Goal: Information Seeking & Learning: Learn about a topic

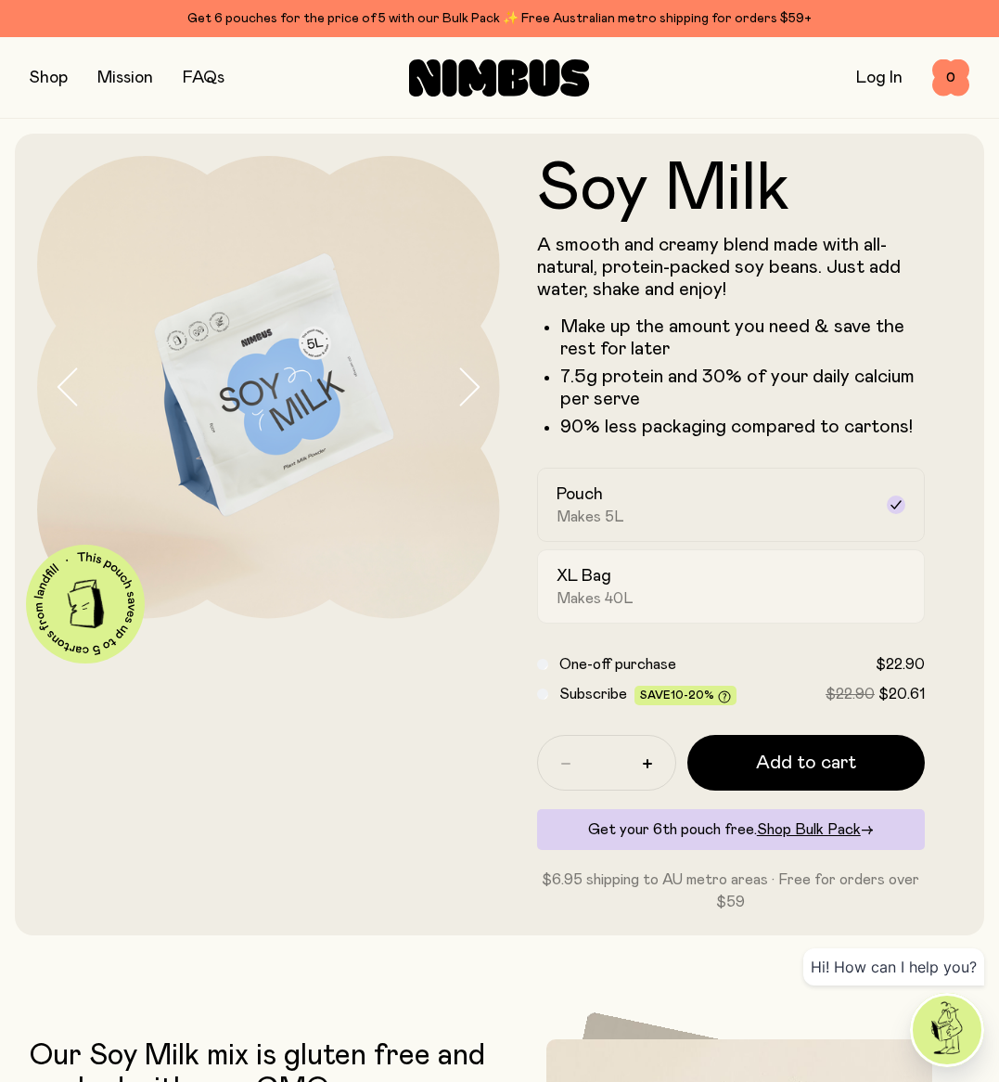
click at [629, 595] on span "Makes 40L" at bounding box center [595, 598] width 77 height 19
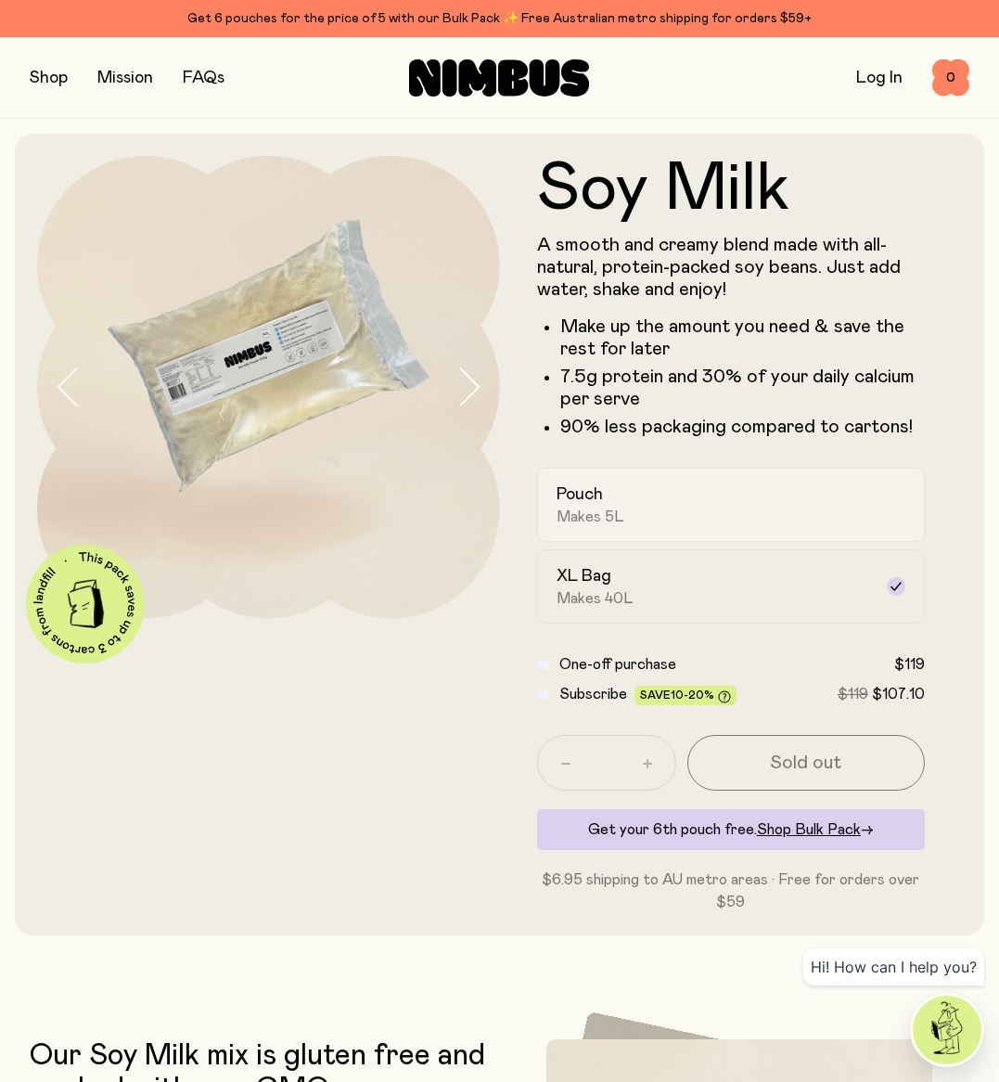
click at [698, 507] on div "Pouch Makes 5L" at bounding box center [715, 504] width 316 height 43
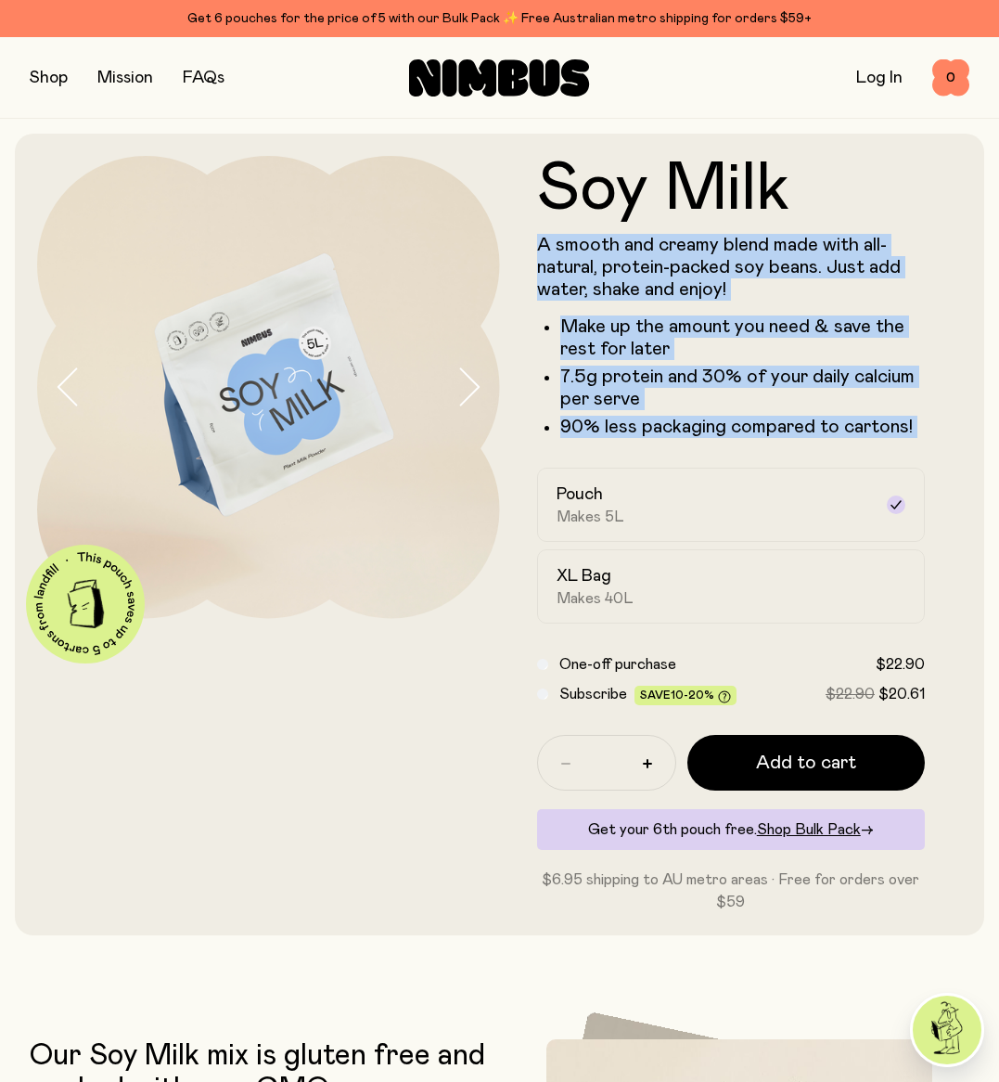
drag, startPoint x: 538, startPoint y: 242, endPoint x: 935, endPoint y: 440, distance: 442.8
click at [935, 440] on form "Soy Milk A smooth and creamy blend made with all-natural, protein-packed soy be…" at bounding box center [731, 534] width 463 height 757
click at [920, 360] on ul "Make up the amount you need & save the rest for later 7.5g protein and 30% of y…" at bounding box center [731, 377] width 389 height 122
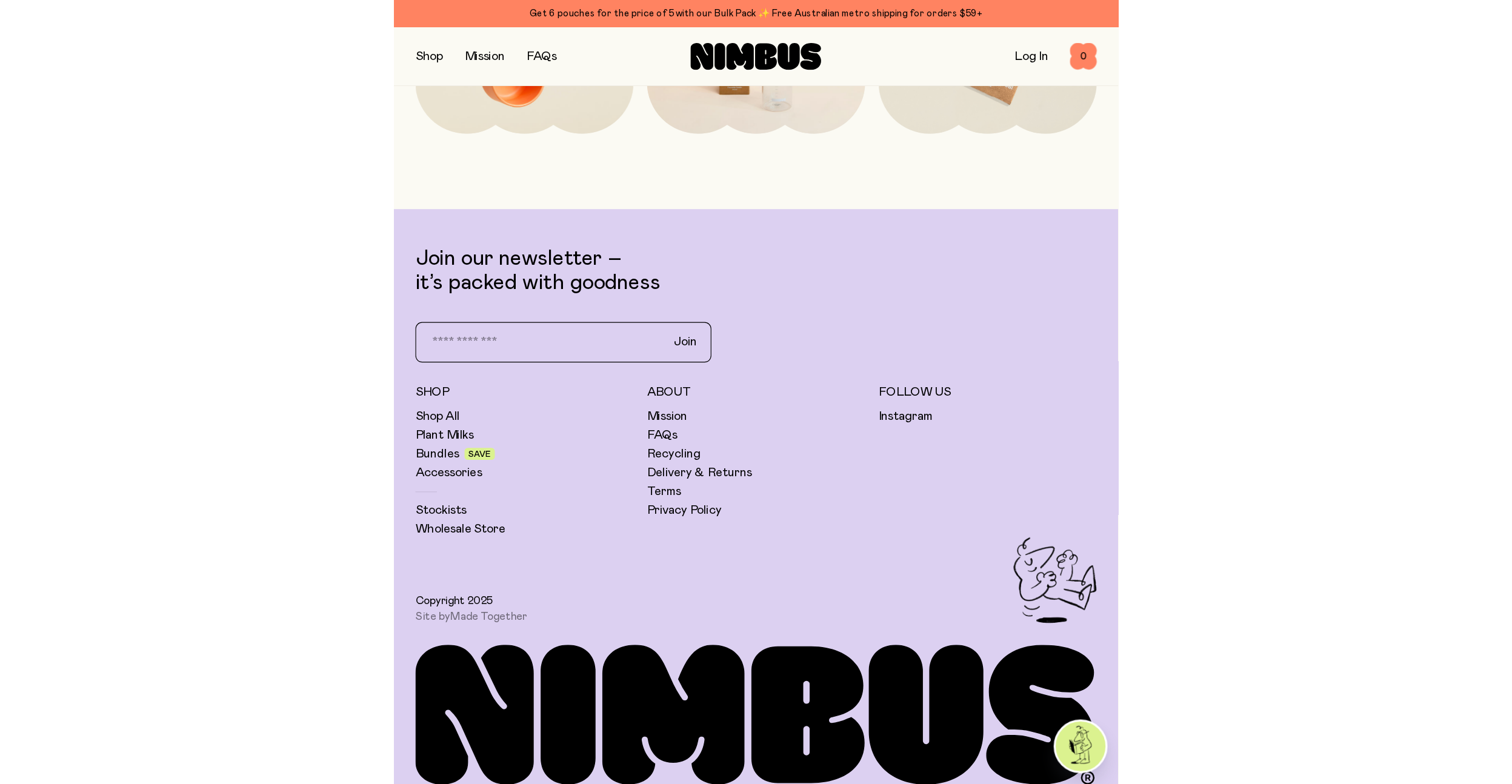
scroll to position [2877, 0]
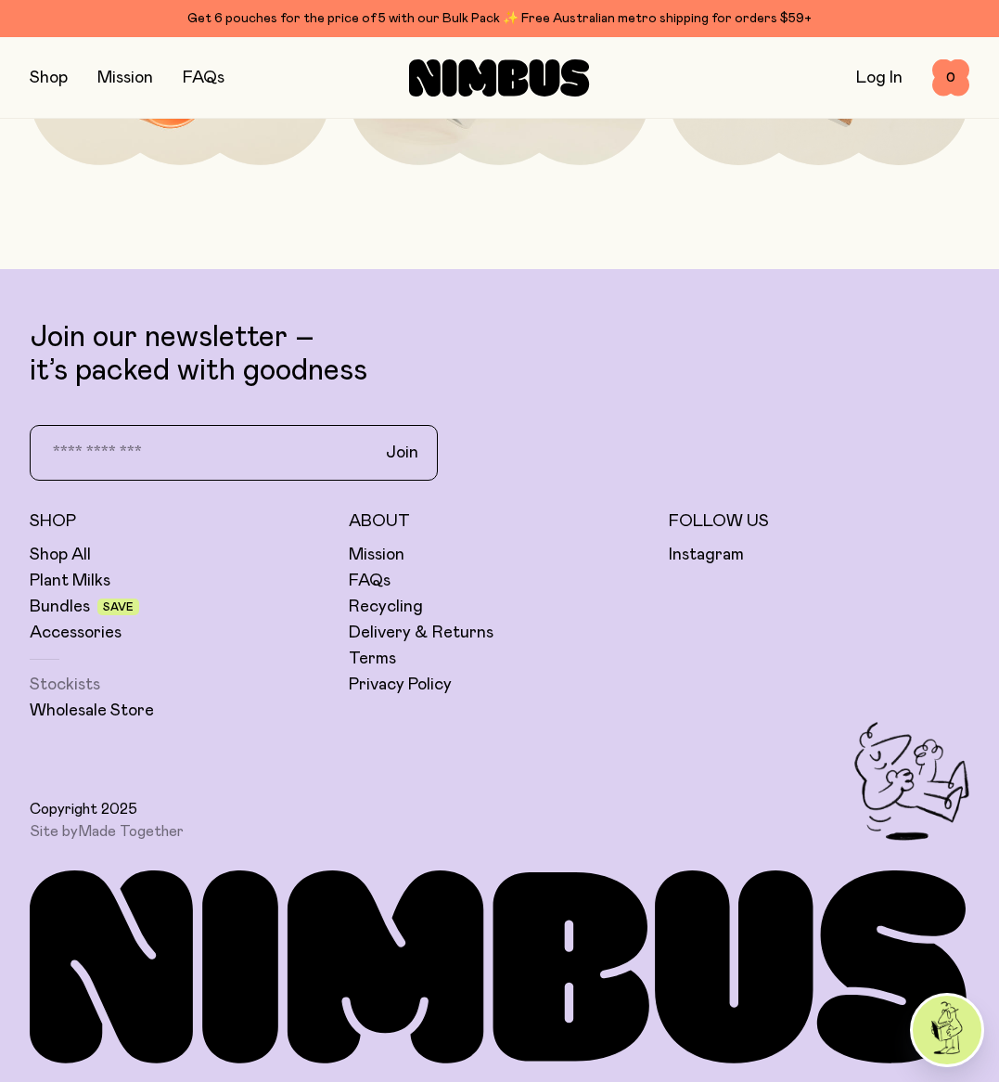
click at [84, 682] on link "Stockists" at bounding box center [65, 685] width 71 height 22
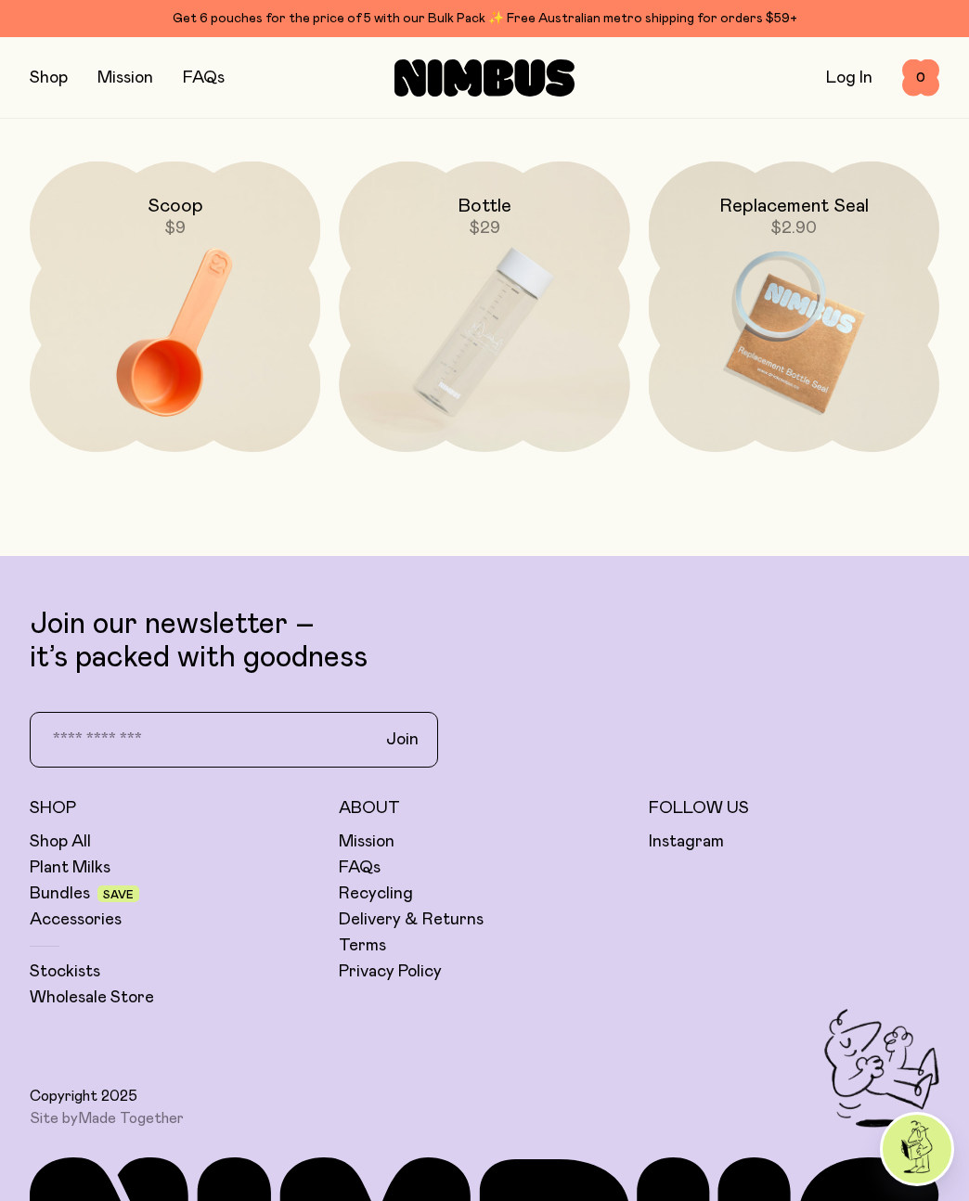
scroll to position [4264, 0]
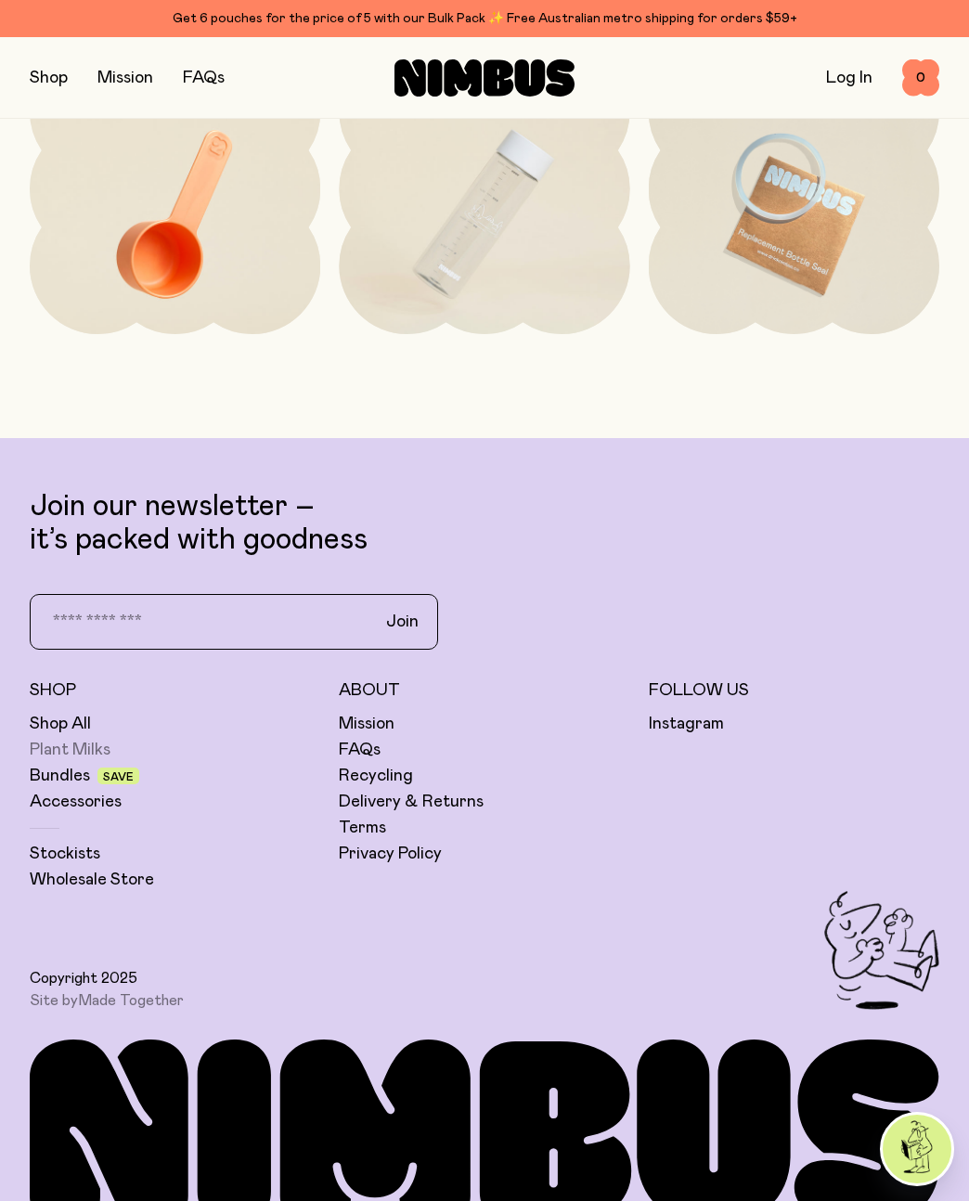
click at [67, 739] on link "Plant Milks" at bounding box center [70, 750] width 81 height 22
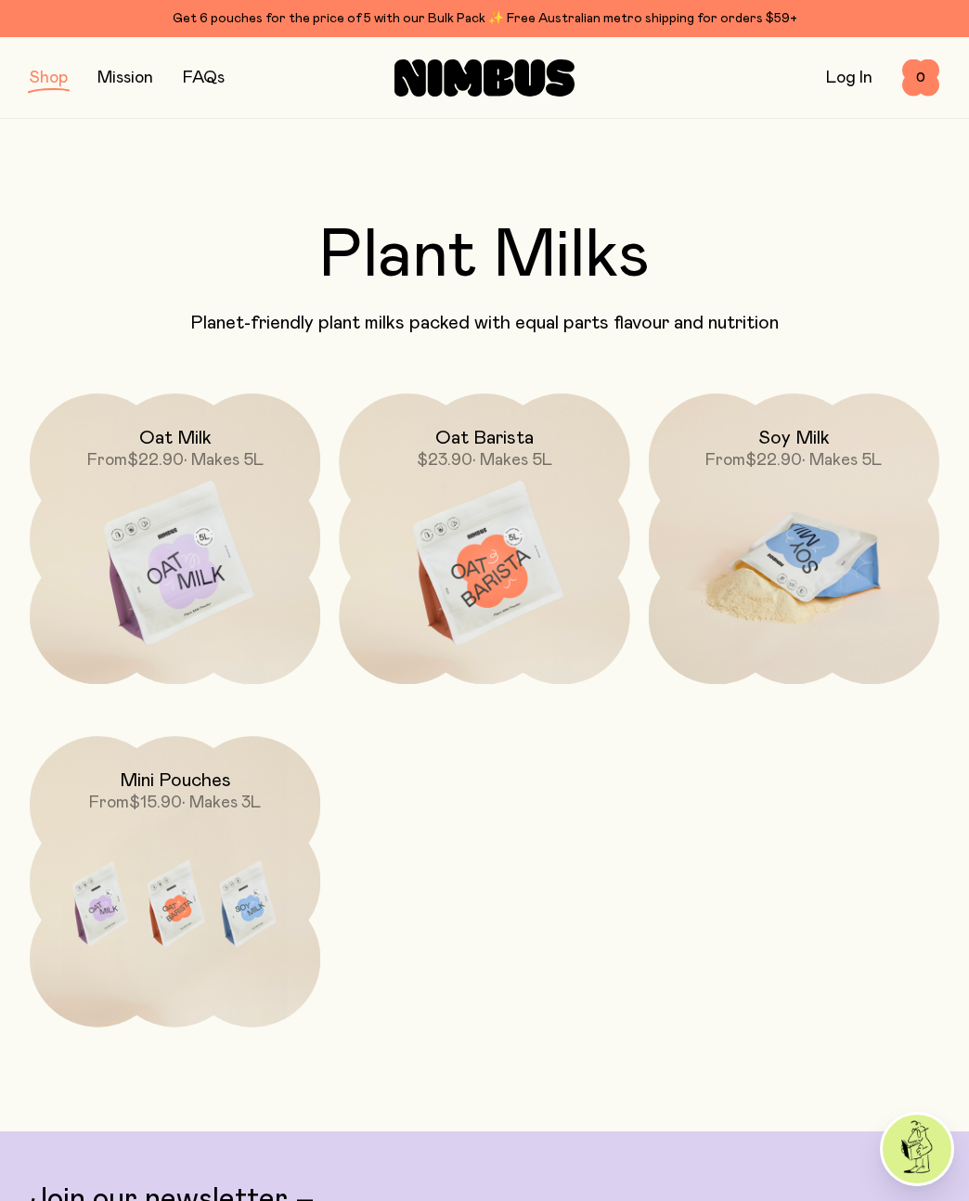
click at [727, 494] on img at bounding box center [794, 564] width 290 height 342
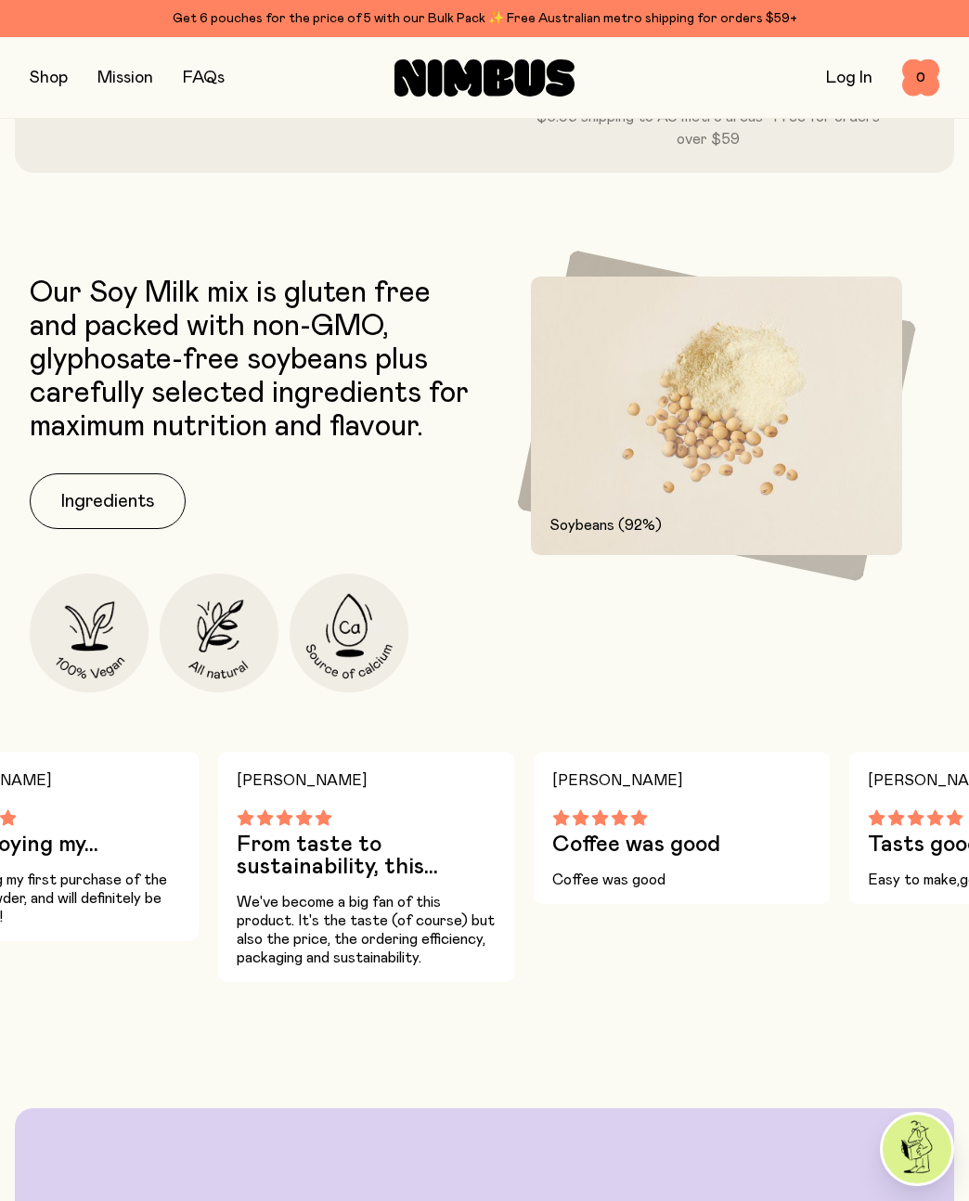
scroll to position [795, 0]
